Goal: Information Seeking & Learning: Learn about a topic

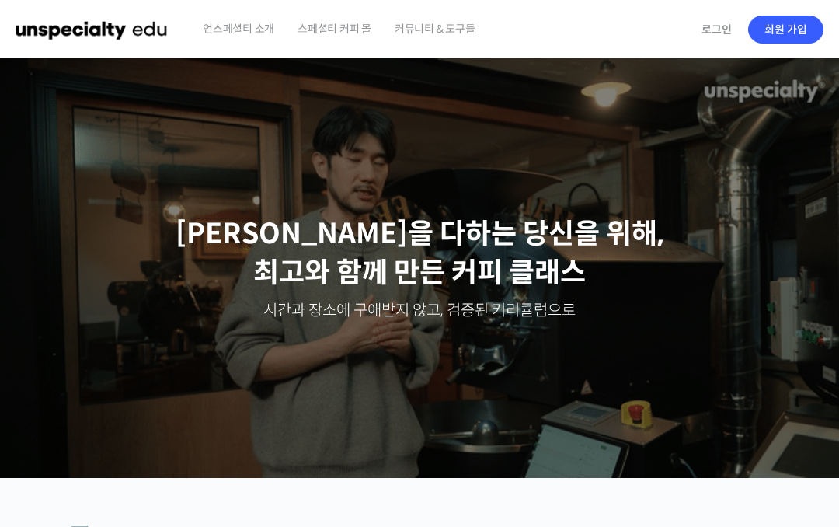
click at [695, 37] on link "로그인" at bounding box center [716, 30] width 49 height 36
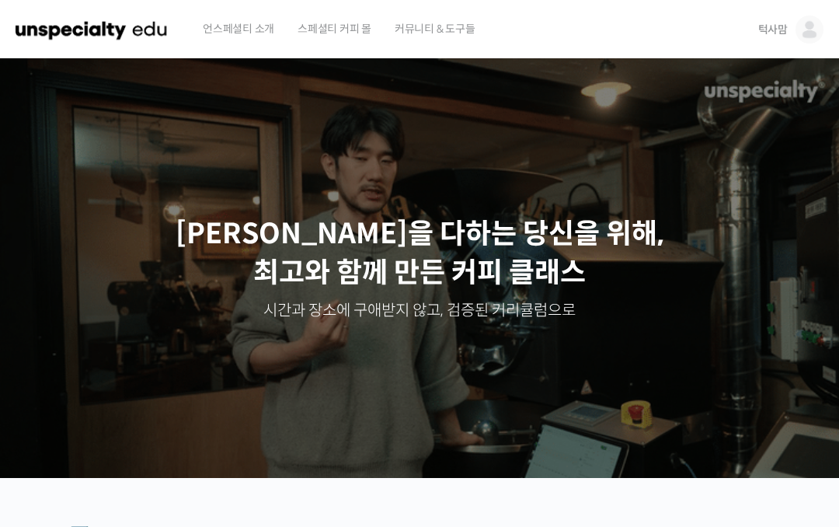
click at [808, 29] on img at bounding box center [809, 30] width 28 height 28
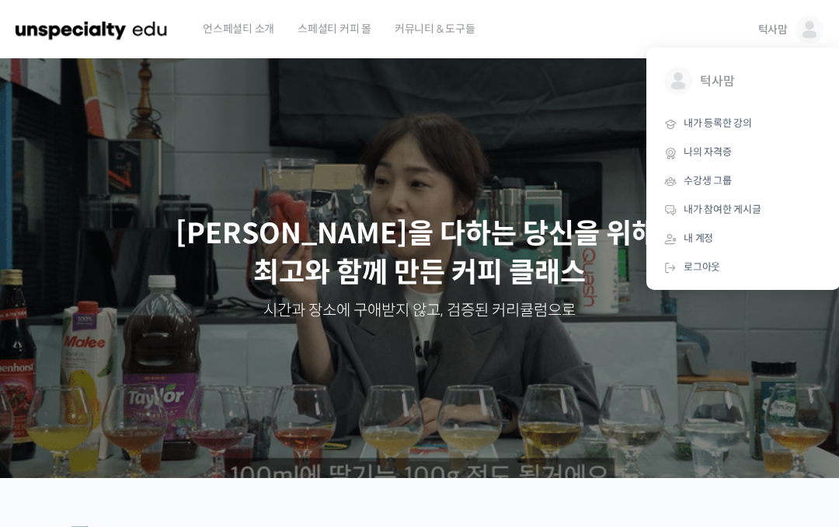
click at [724, 116] on span "내가 등록한 강의" at bounding box center [717, 122] width 68 height 13
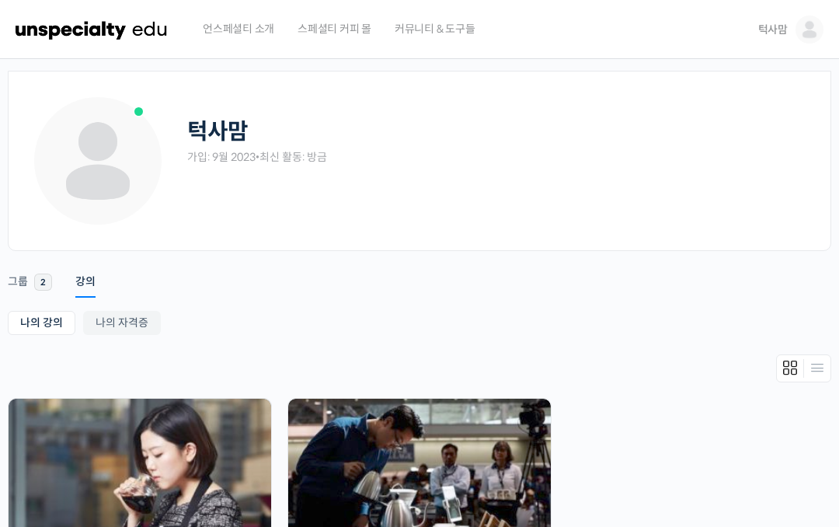
click at [455, 457] on img at bounding box center [419, 466] width 263 height 137
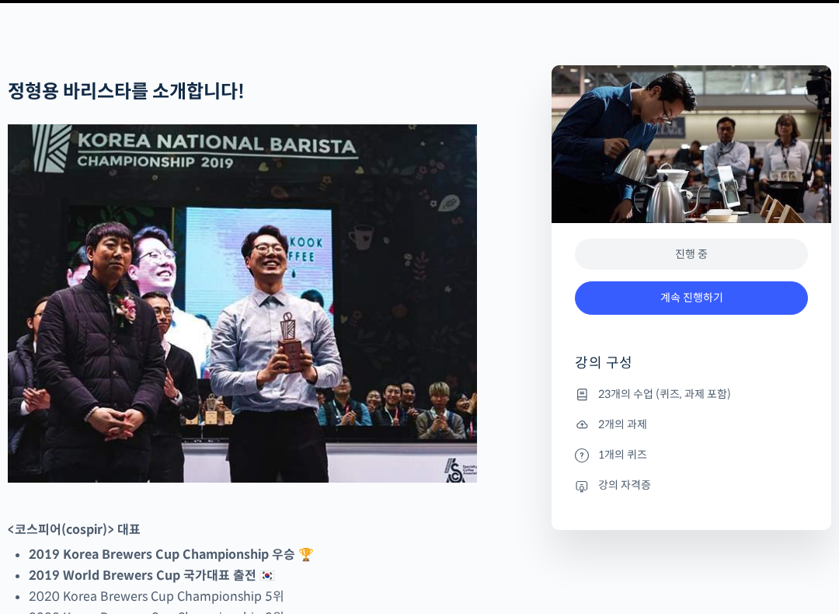
scroll to position [559, 0]
click at [709, 315] on link "계속 진행하기" at bounding box center [691, 297] width 233 height 33
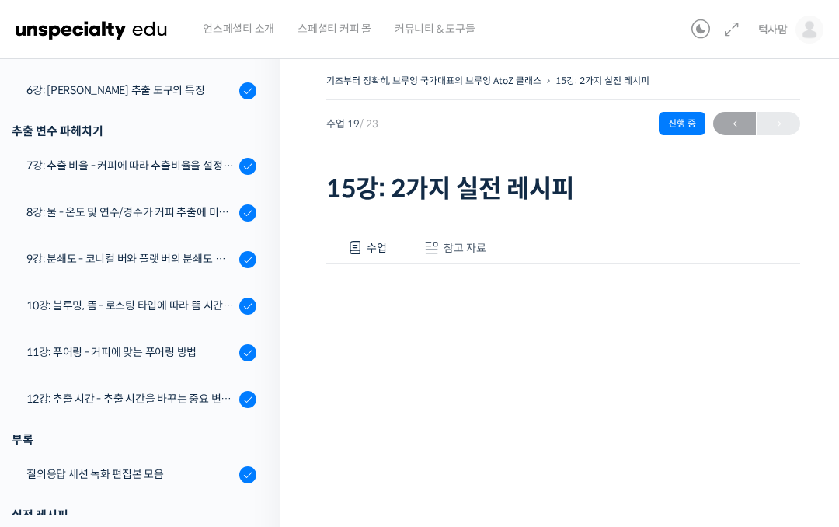
scroll to position [615, 0]
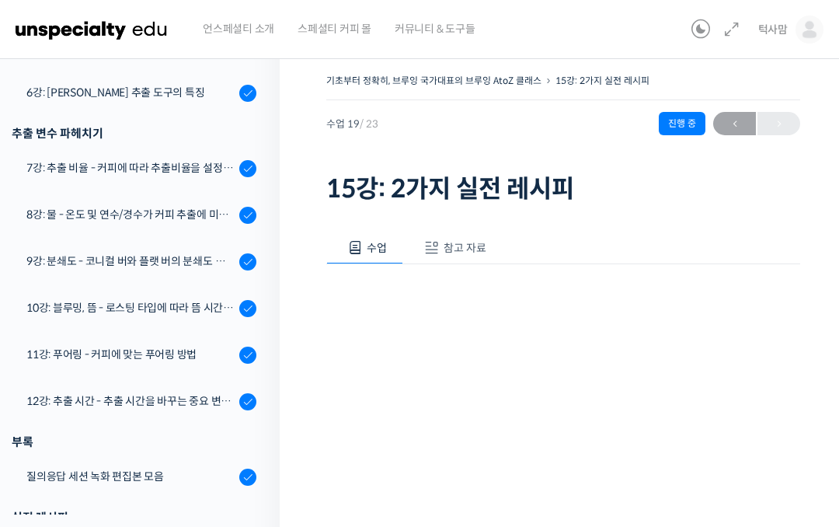
click at [76, 260] on div "9강: 분쇄도 - 코니컬 버와 플랫 버의 분쇄도 차이는 왜 추출 결과물에 영향을 미치는가" at bounding box center [130, 260] width 208 height 17
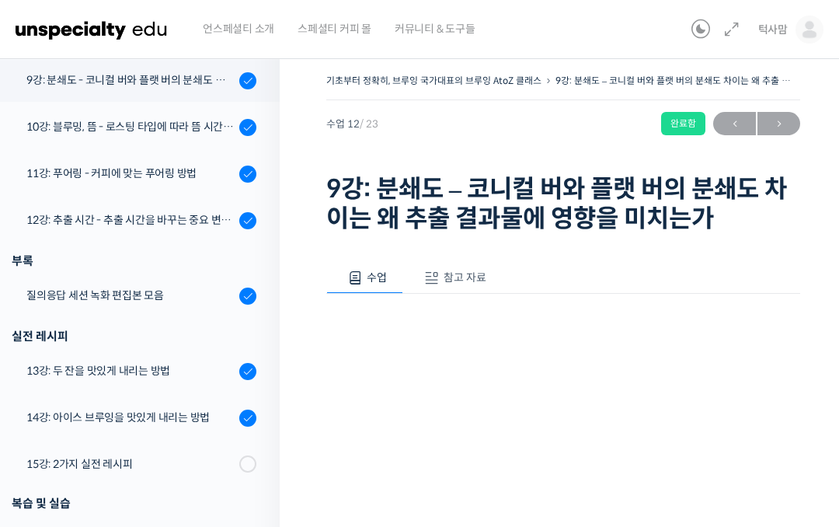
click at [81, 129] on div "10강: 블루밍, 뜸 - 로스팅 타입에 따라 뜸 시간을 다르게 해야 하는 이유" at bounding box center [130, 126] width 208 height 17
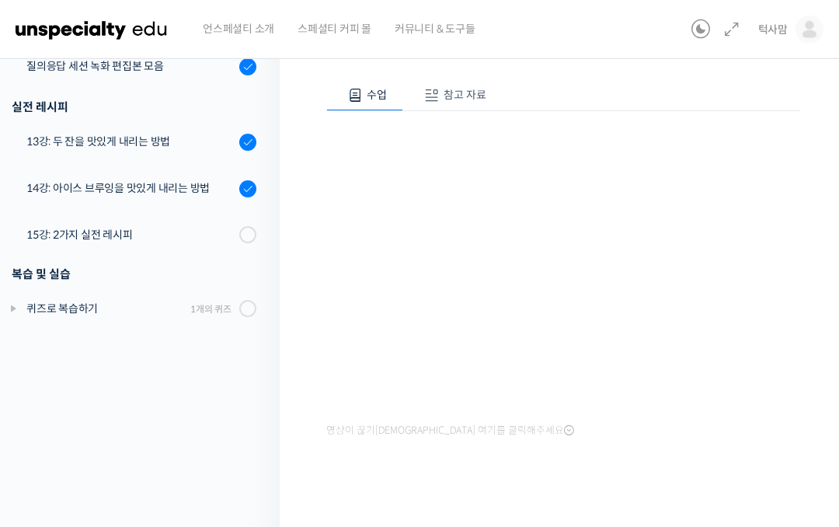
scroll to position [198, 0]
